Goal: Task Accomplishment & Management: Use online tool/utility

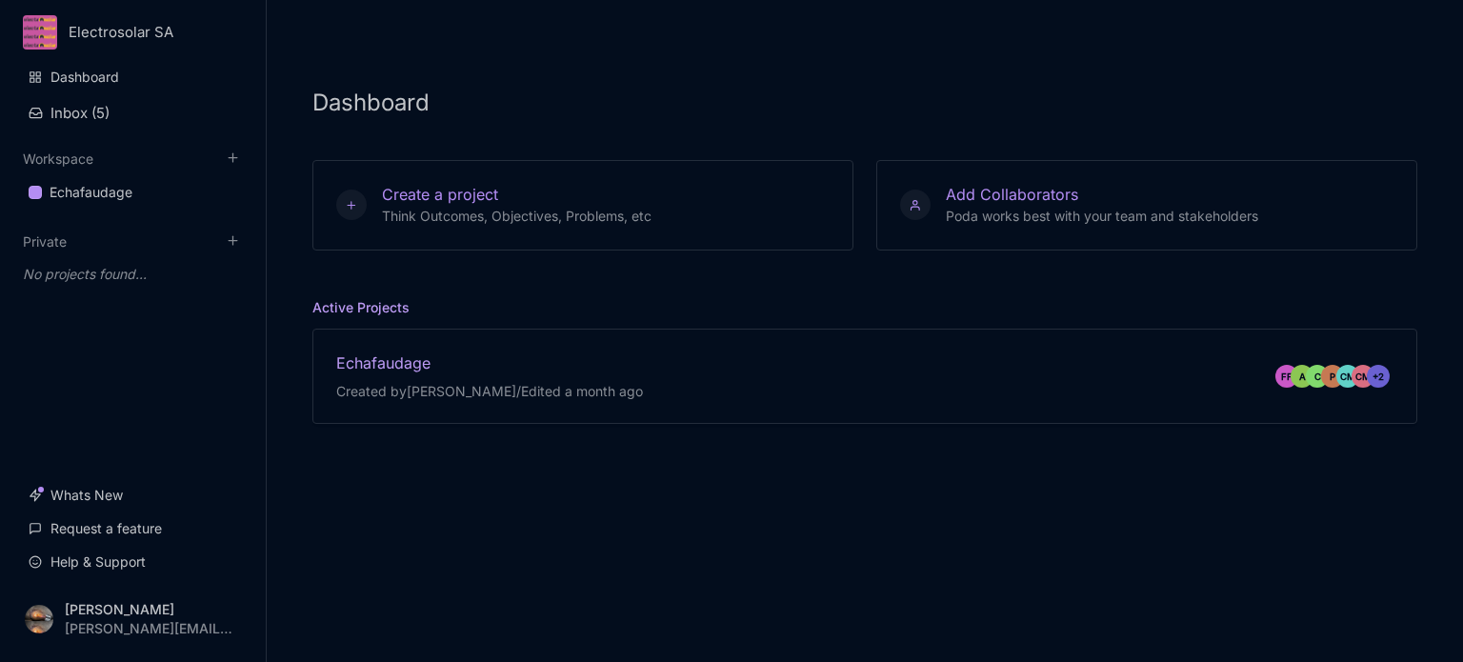
click at [524, 362] on div "Echafaudage" at bounding box center [489, 362] width 307 height 21
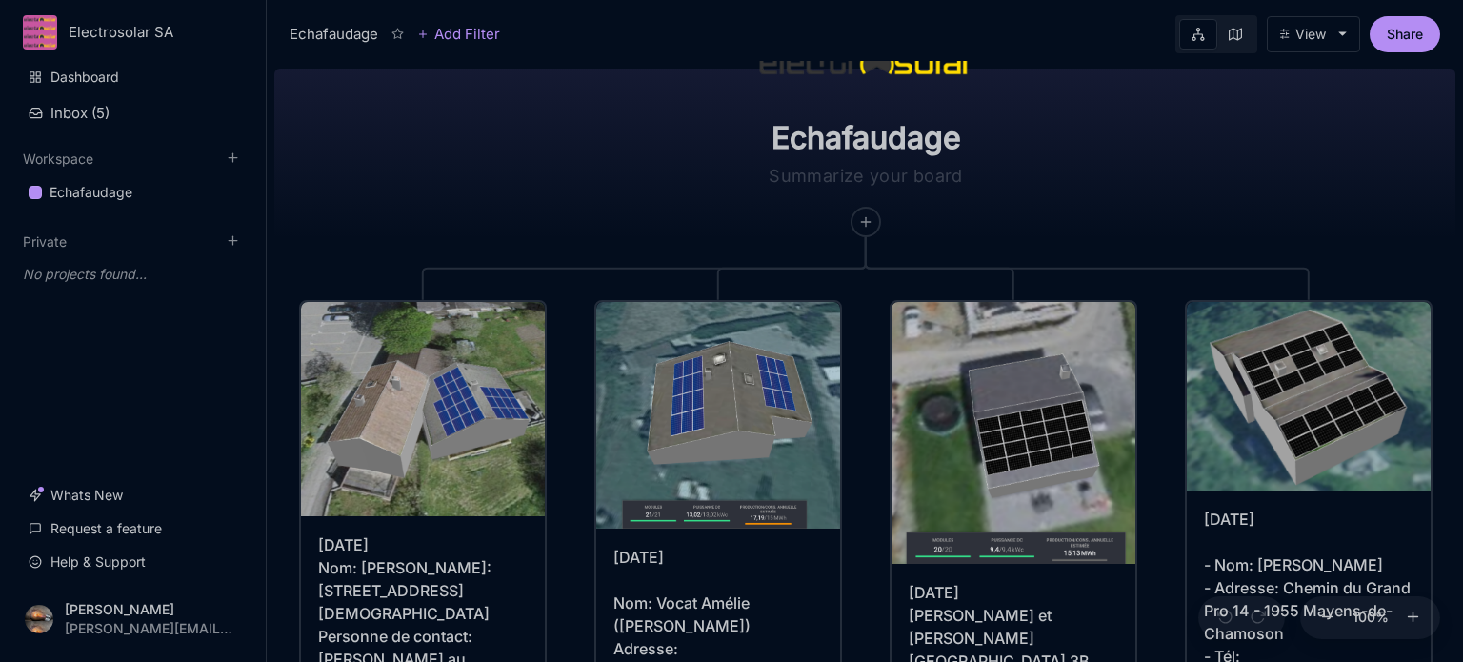
click at [1240, 31] on icon at bounding box center [1235, 34] width 13 height 12
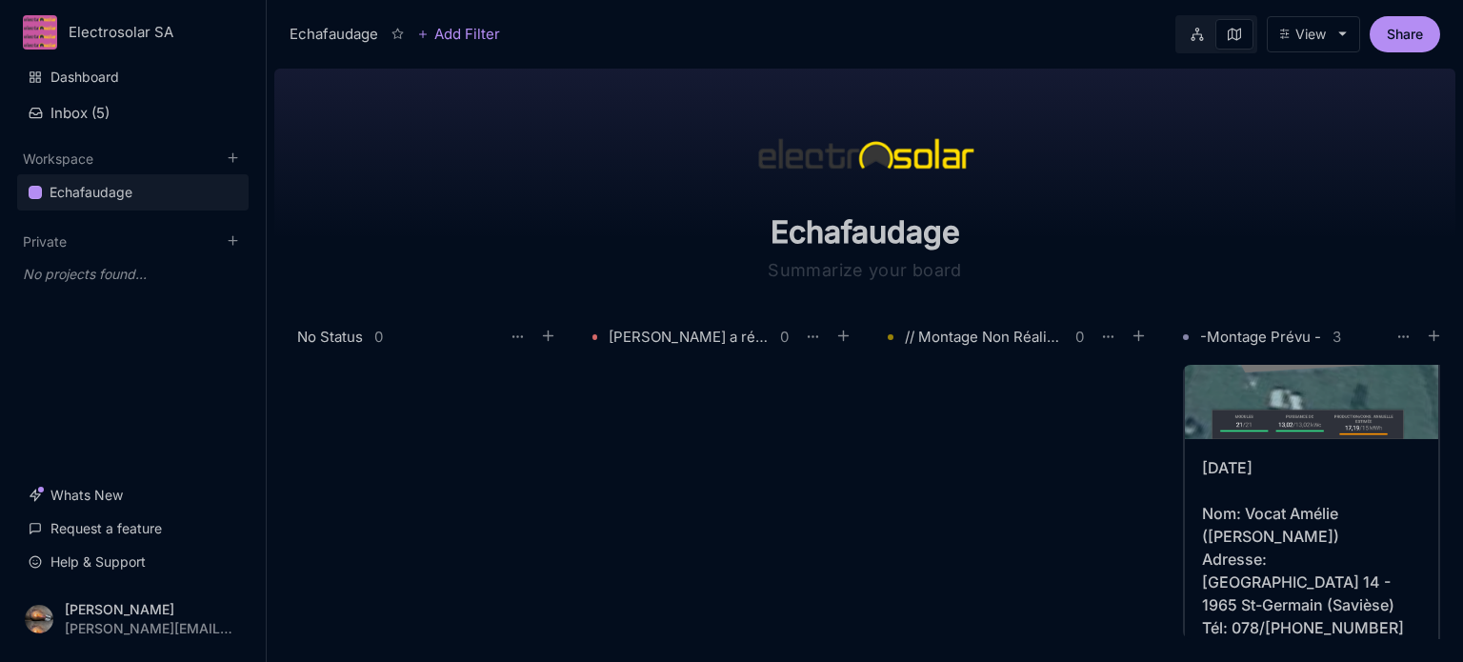
scroll to position [571, 0]
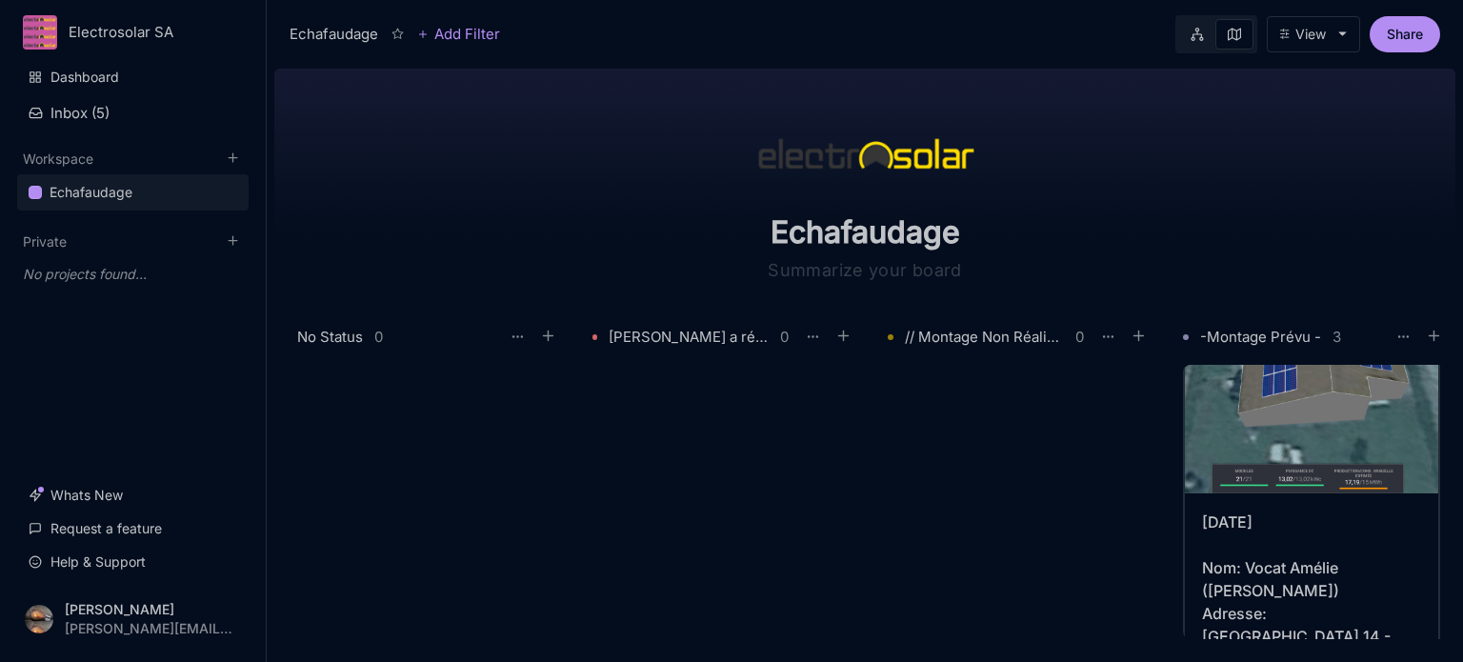
click at [1224, 552] on div "[DATE] Nom: Vocat Amélie ([PERSON_NAME]) Adresse: [GEOGRAPHIC_DATA] 14 - 1965 S…" at bounding box center [1311, 624] width 219 height 229
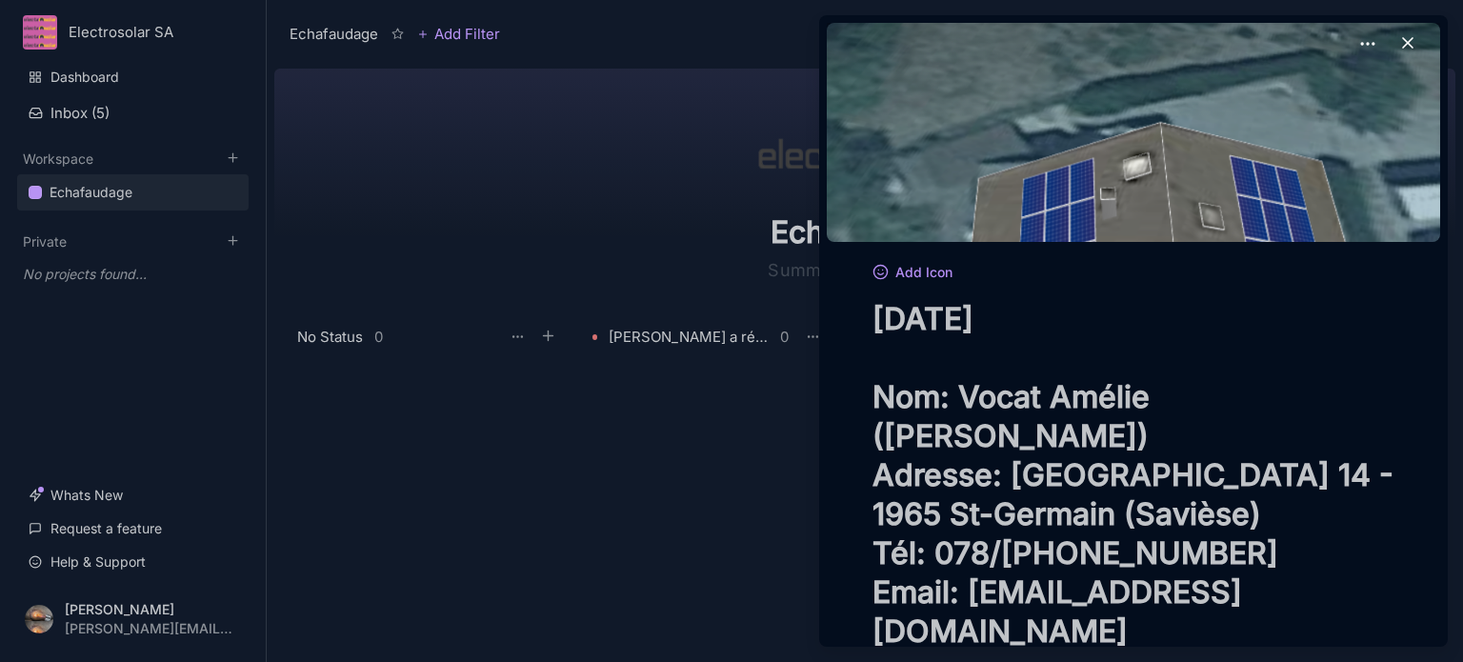
click at [910, 313] on textarea "[DATE] Nom: Vocat Amélie ([PERSON_NAME]) Adresse: [GEOGRAPHIC_DATA] 14 - 1965 S…" at bounding box center [1133, 474] width 522 height 351
click at [719, 492] on div at bounding box center [731, 331] width 1463 height 662
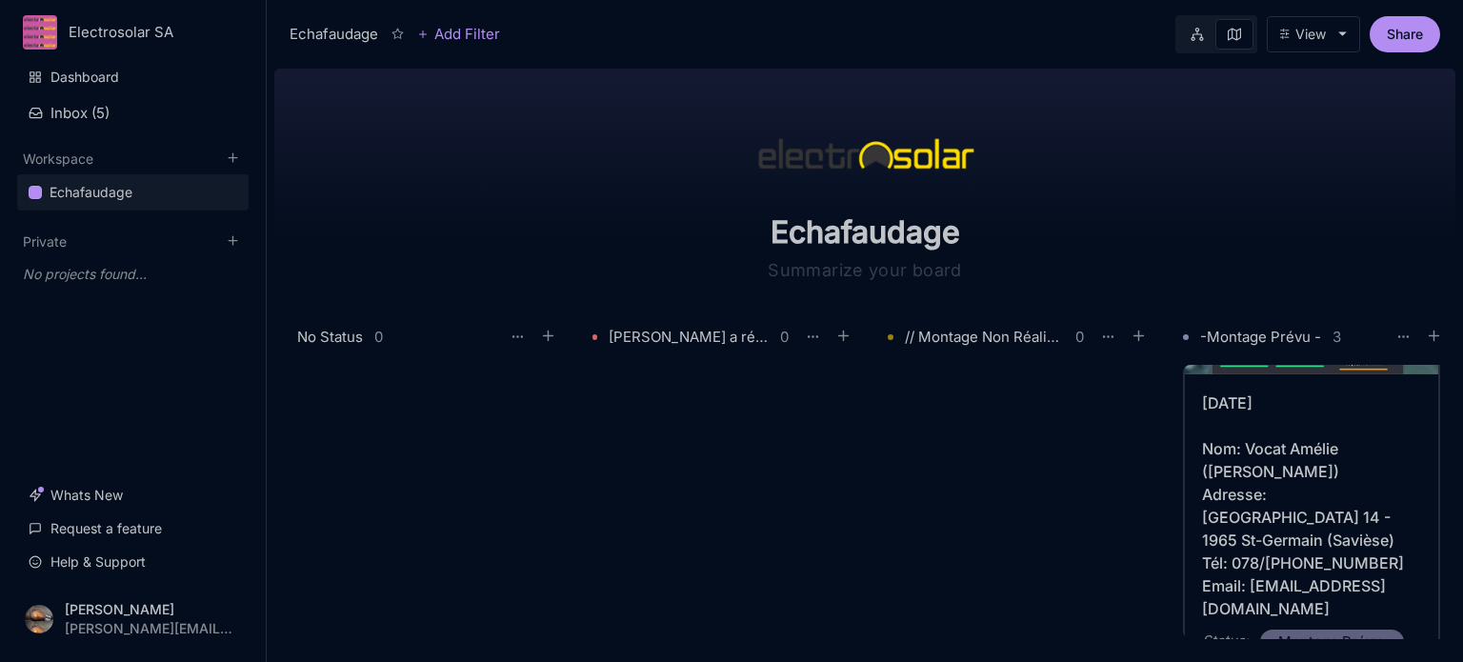
scroll to position [667, 0]
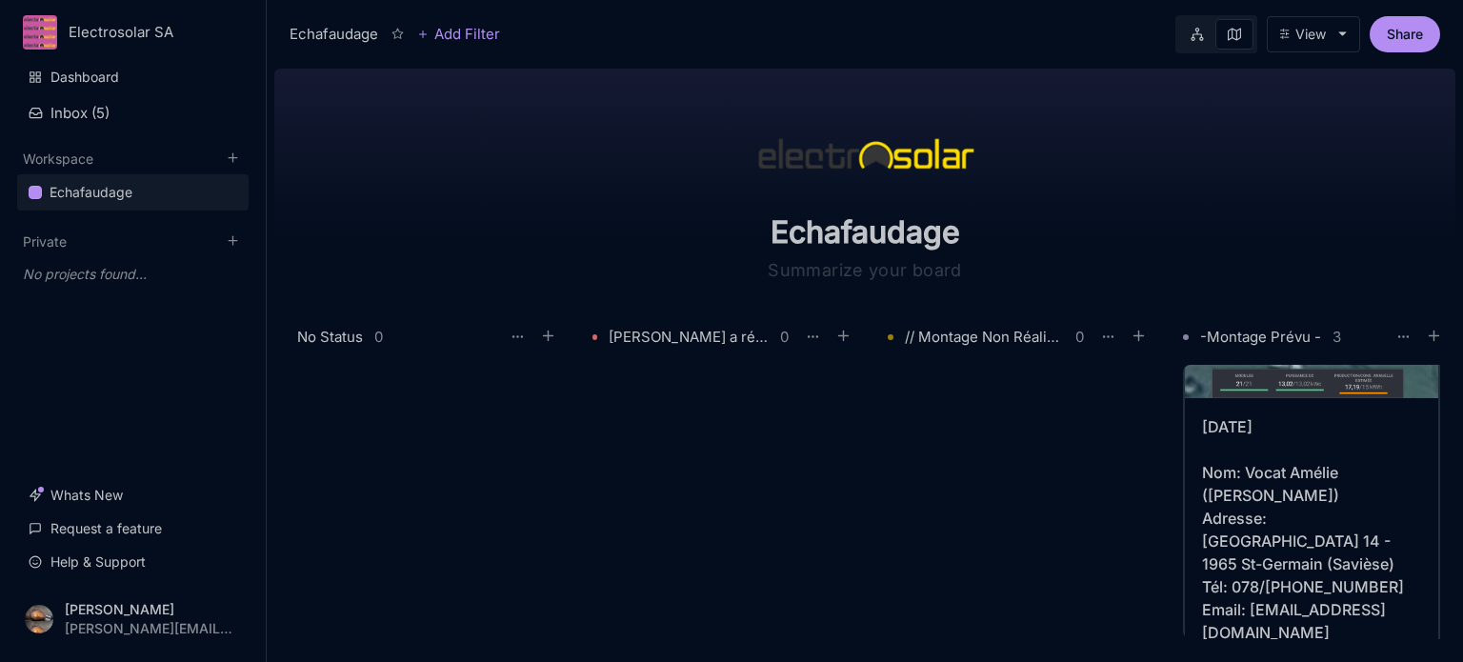
click at [1303, 454] on div "[DATE] Nom: Vocat Amélie ([PERSON_NAME]) Adresse: [GEOGRAPHIC_DATA] 14 - 1965 S…" at bounding box center [1311, 529] width 219 height 229
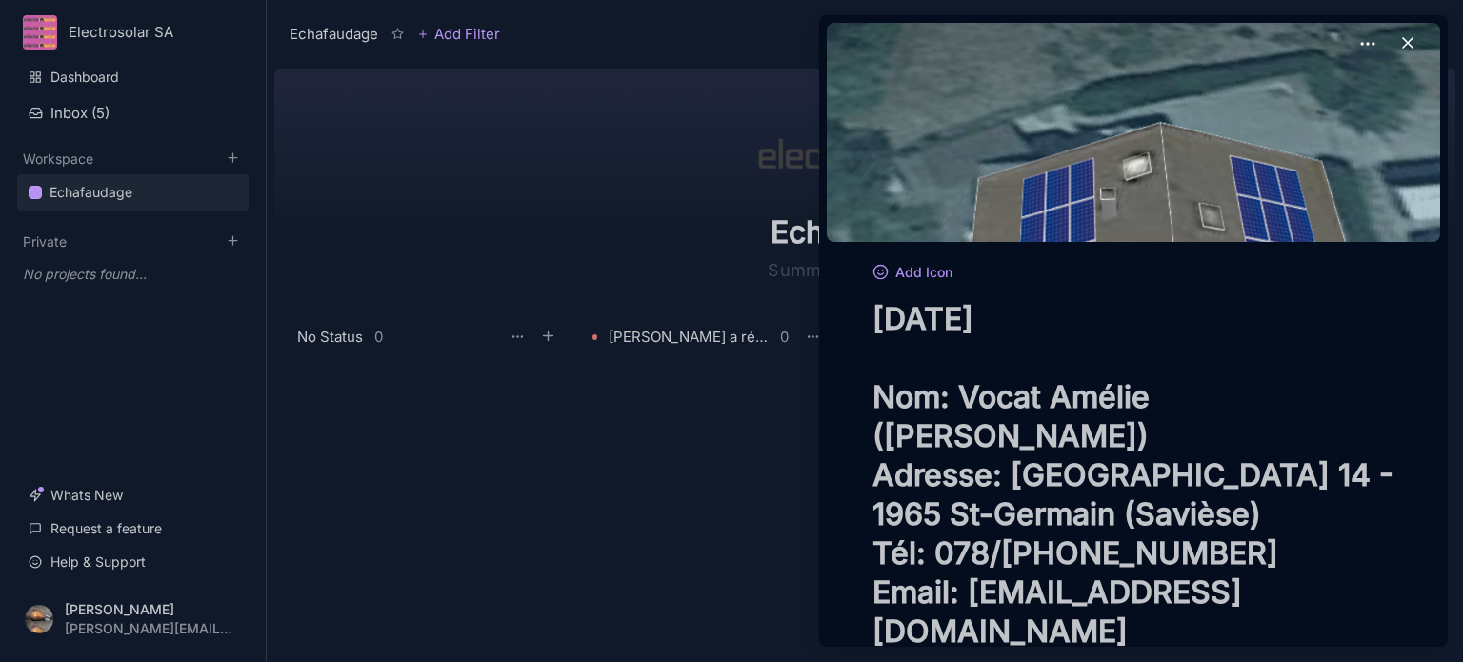
click at [910, 315] on textarea "[DATE] Nom: Vocat Amélie ([PERSON_NAME]) Adresse: [GEOGRAPHIC_DATA] 14 - 1965 S…" at bounding box center [1133, 474] width 522 height 351
type textarea "[DATE] Nom: Vocat Amélie ([PERSON_NAME]) Adresse: [GEOGRAPHIC_DATA] 14 - 1965 S…"
click at [752, 485] on div at bounding box center [731, 331] width 1463 height 662
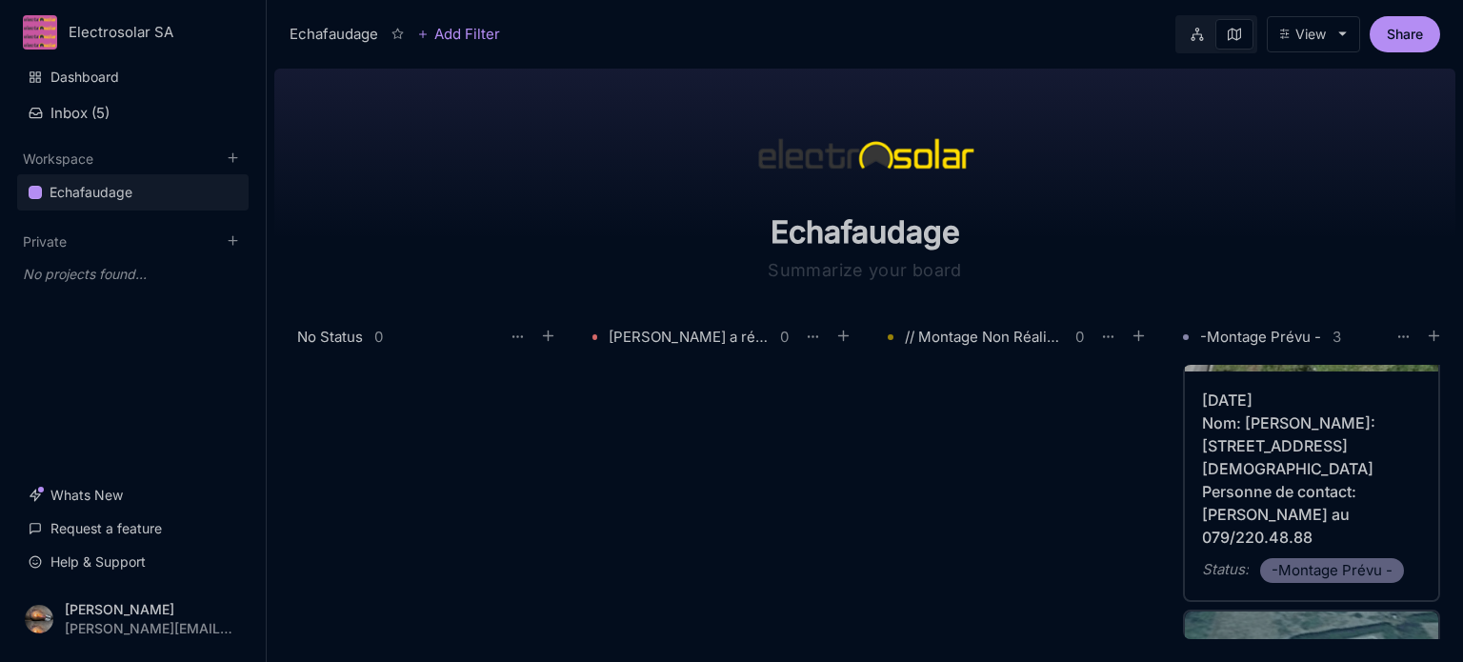
scroll to position [190, 0]
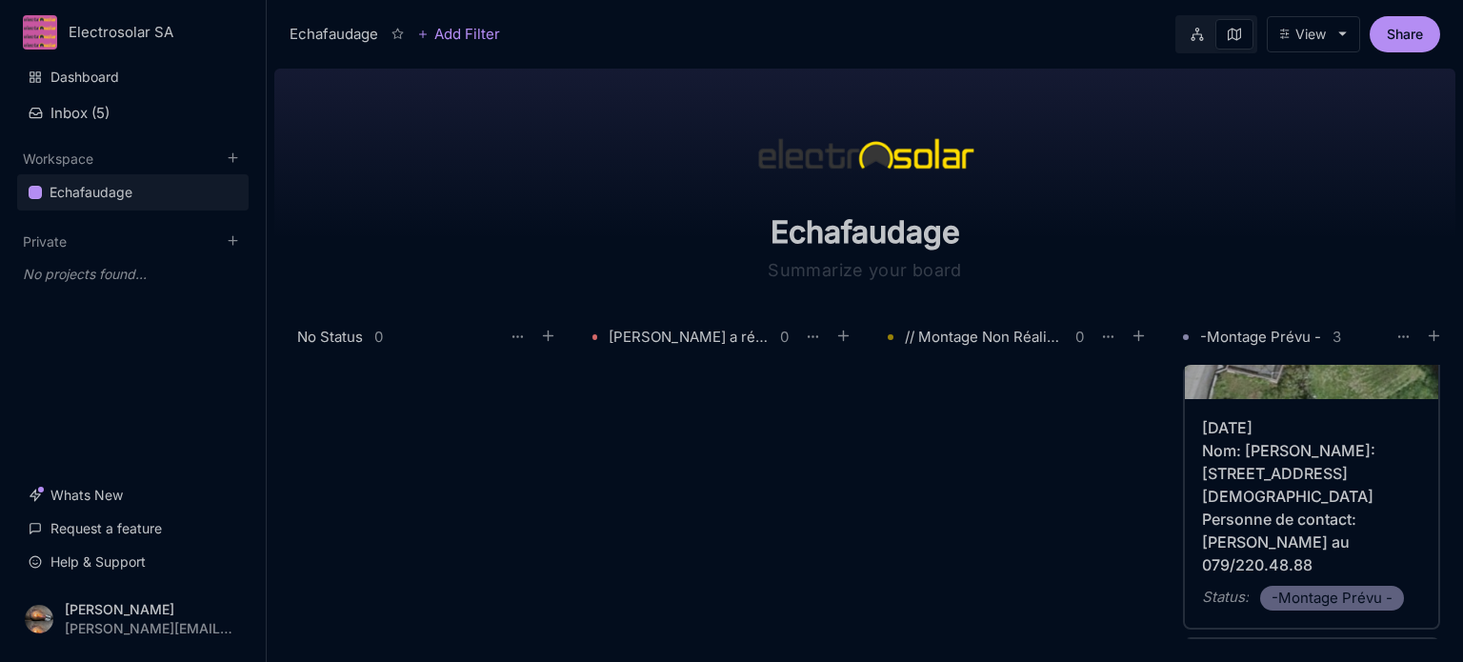
click at [1224, 416] on div "[DATE] Nom: [PERSON_NAME]: [STREET_ADDRESS][DEMOGRAPHIC_DATA] Personne de conta…" at bounding box center [1311, 496] width 219 height 160
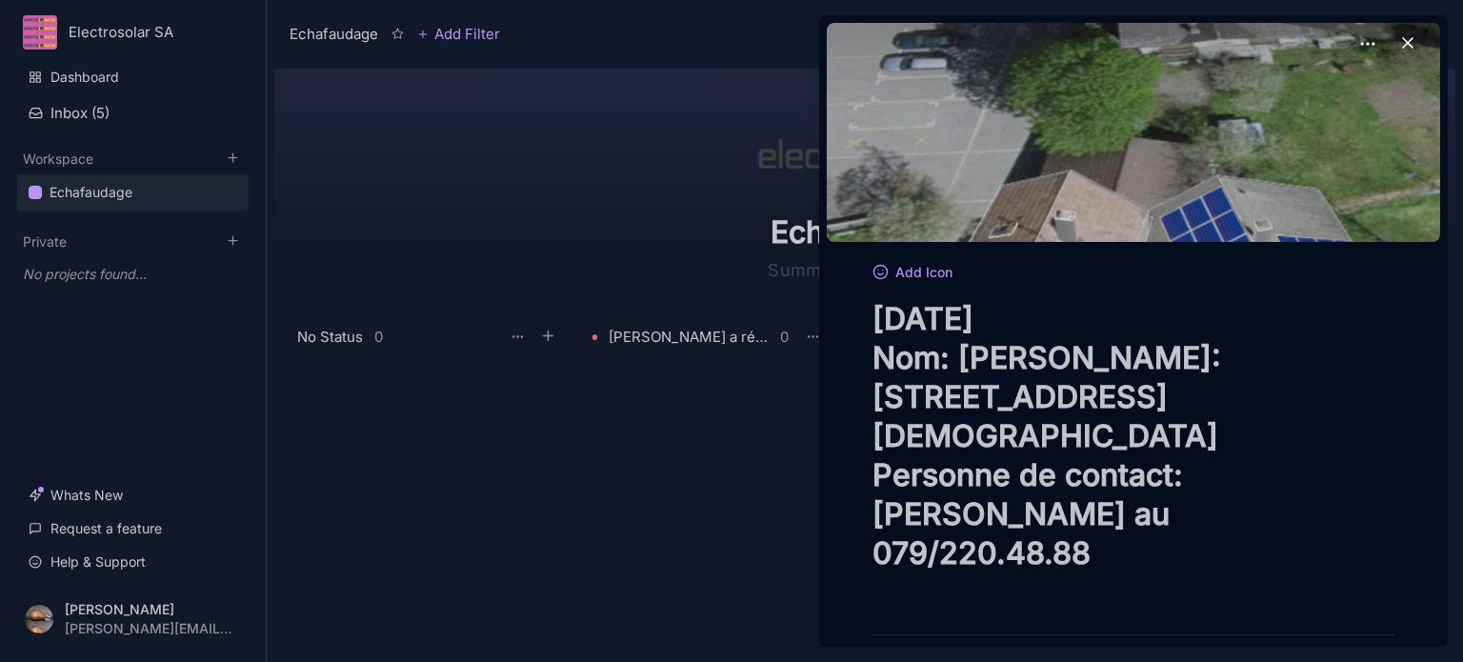
click at [911, 317] on textarea "[DATE] Nom: [PERSON_NAME]: [STREET_ADDRESS][DEMOGRAPHIC_DATA] Personne de conta…" at bounding box center [1133, 455] width 522 height 312
click at [901, 309] on textarea "[DATE] Nom: [PERSON_NAME]: [STREET_ADDRESS][DEMOGRAPHIC_DATA] Personne de conta…" at bounding box center [1133, 455] width 522 height 312
click at [929, 326] on textarea "[DATE] Nom: [PERSON_NAME]: [STREET_ADDRESS][DEMOGRAPHIC_DATA] Personne de conta…" at bounding box center [1133, 455] width 522 height 312
click at [905, 317] on textarea "[DATE] Nom: [PERSON_NAME]: [STREET_ADDRESS][DEMOGRAPHIC_DATA] Personne de conta…" at bounding box center [1133, 455] width 522 height 312
drag, startPoint x: 994, startPoint y: 328, endPoint x: 1045, endPoint y: 327, distance: 50.5
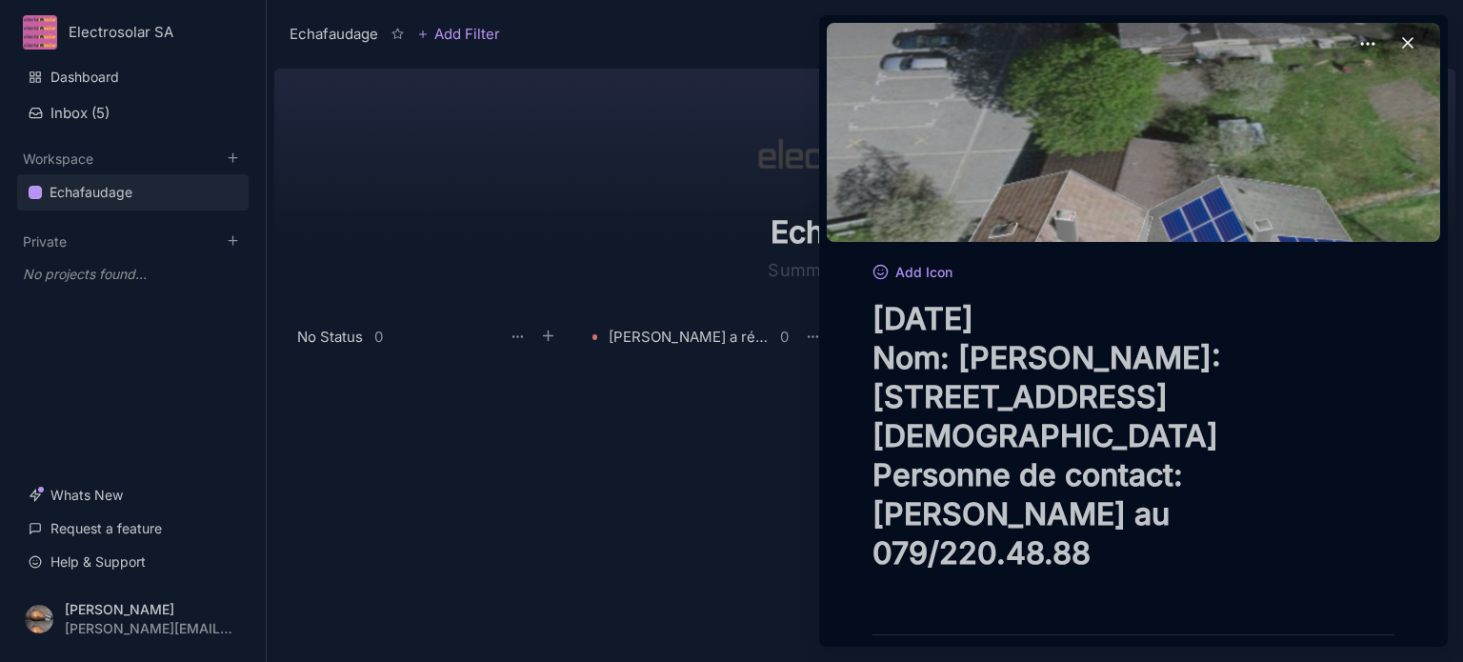
click at [994, 327] on textarea "[DATE] Nom: [PERSON_NAME]: [STREET_ADDRESS][DEMOGRAPHIC_DATA] Personne de conta…" at bounding box center [1133, 455] width 522 height 312
click at [1063, 311] on textarea "[DATE] Nom: [PERSON_NAME]: [STREET_ADDRESS][DEMOGRAPHIC_DATA] Personne de conta…" at bounding box center [1133, 455] width 522 height 312
drag, startPoint x: 1130, startPoint y: 321, endPoint x: 1076, endPoint y: 320, distance: 54.3
click at [1076, 320] on textarea "[DATE] - dès Nom: [PERSON_NAME]: [STREET_ADDRESS][DEMOGRAPHIC_DATA] Personne de…" at bounding box center [1133, 455] width 522 height 312
click at [1095, 322] on textarea "[DATE] - Nom: [PERSON_NAME]: [STREET_ADDRESS][DEMOGRAPHIC_DATA] Personne de con…" at bounding box center [1133, 455] width 522 height 312
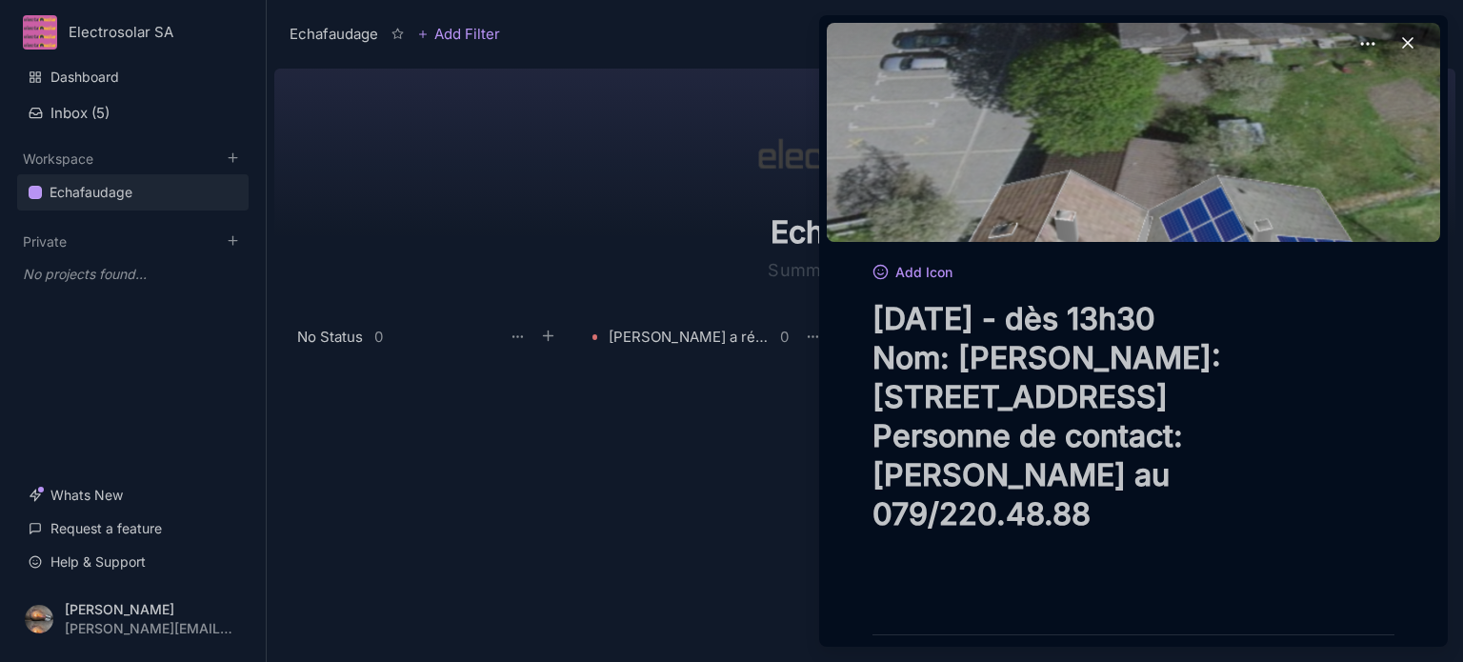
type textarea "[DATE] - dès 13h30 Nom: [PERSON_NAME]: [STREET_ADDRESS] Personne de contact: [P…"
drag, startPoint x: 1396, startPoint y: 37, endPoint x: 1326, endPoint y: 157, distance: 139.2
click at [1398, 37] on icon at bounding box center [1407, 42] width 19 height 19
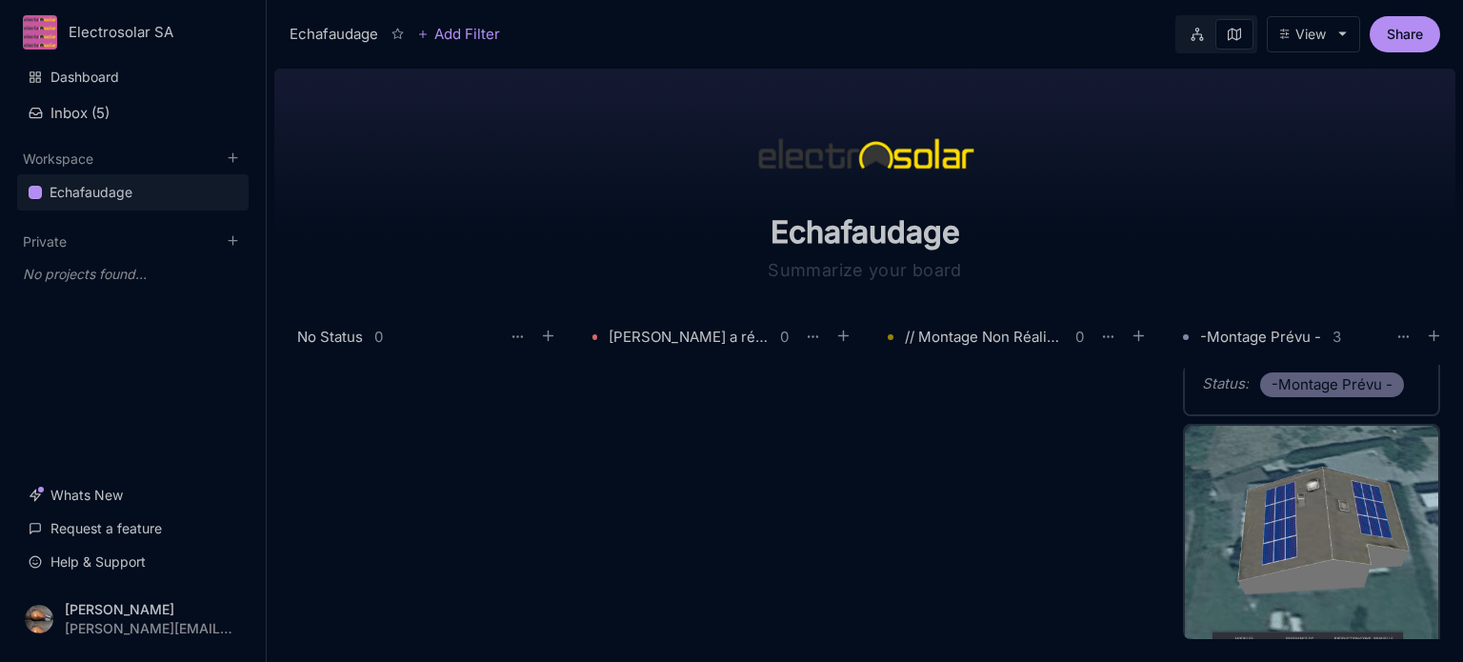
scroll to position [190, 0]
